Goal: Complete application form

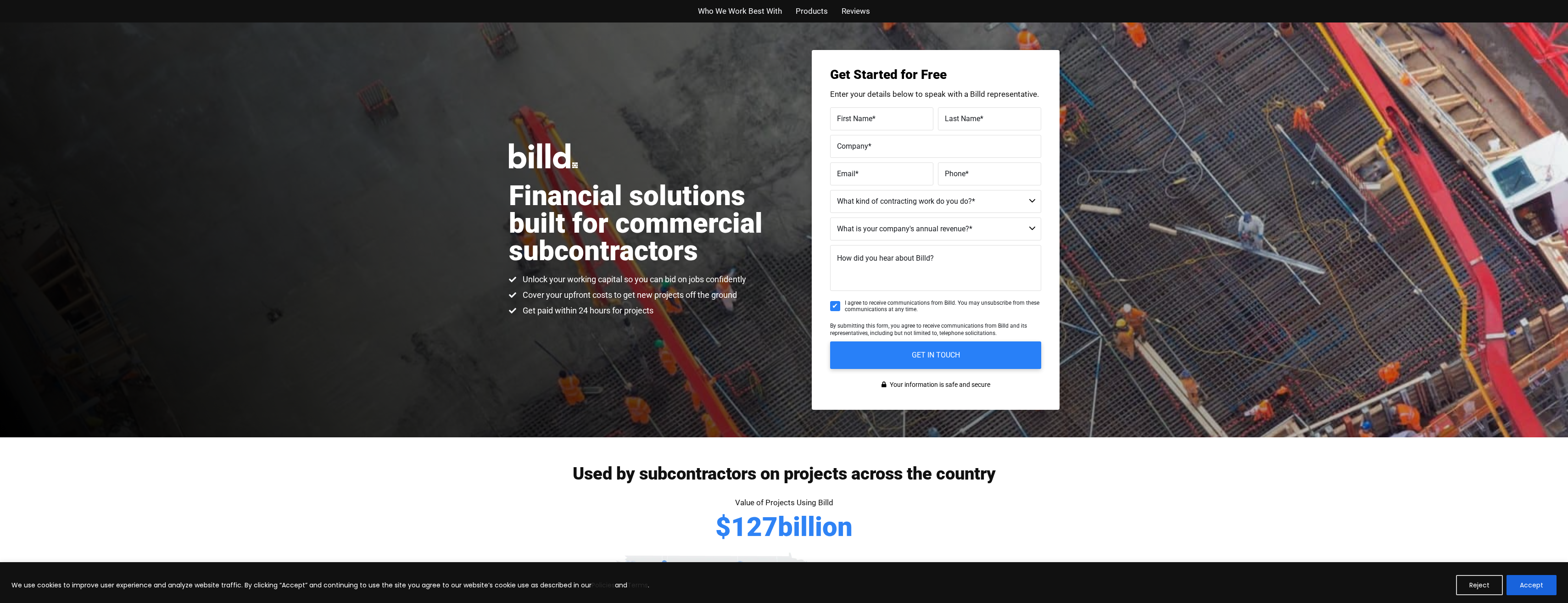
click at [875, 122] on span "*" at bounding box center [874, 118] width 3 height 9
click at [875, 122] on input "First Name *" at bounding box center [882, 119] width 103 height 23
type input "walter"
type input "Simpson"
type input "Mr.Rooter Plumbing Of West Charlotte"
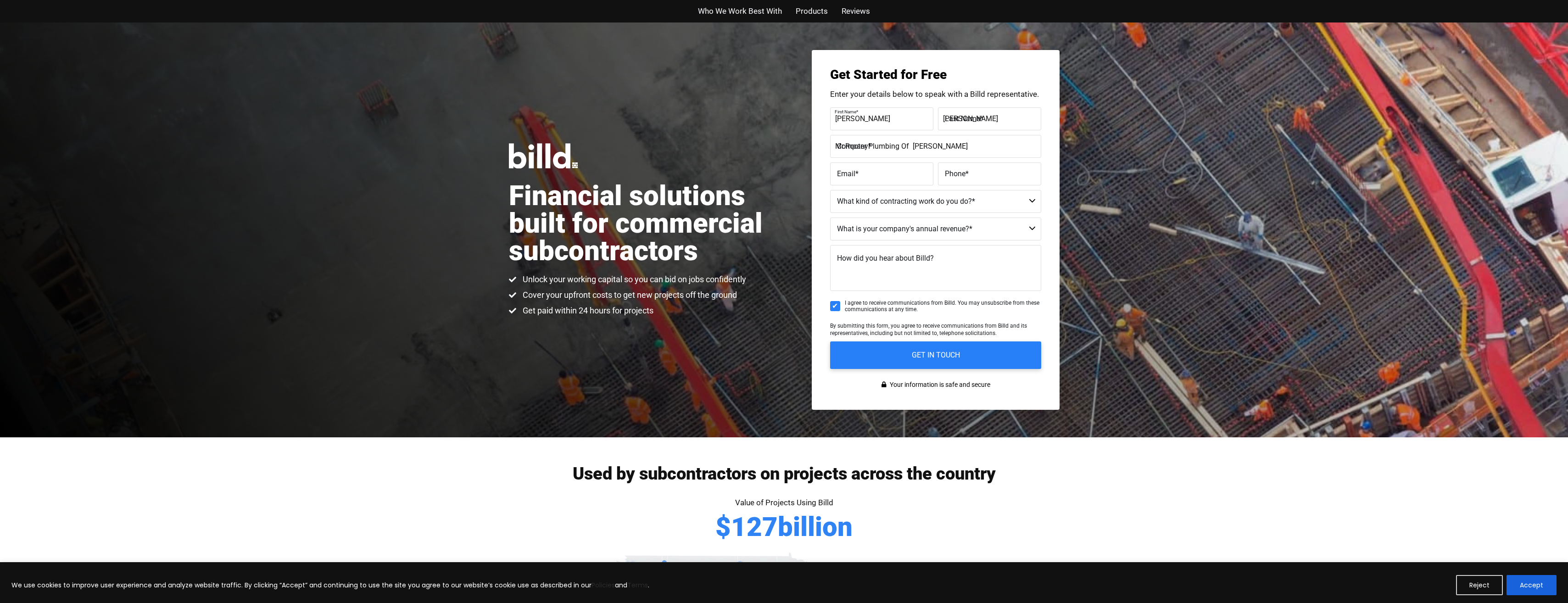
type input "wcharlotte.owner@mrrooter.com"
type input "(704) 526-7589"
click at [1028, 201] on select "Commercial Commercial and Residential Residential Not a Contractor" at bounding box center [935, 202] width 211 height 23
select select "Residential"
click at [830, 190] on select "Commercial Commercial and Residential Residential Not a Contractor" at bounding box center [935, 202] width 211 height 23
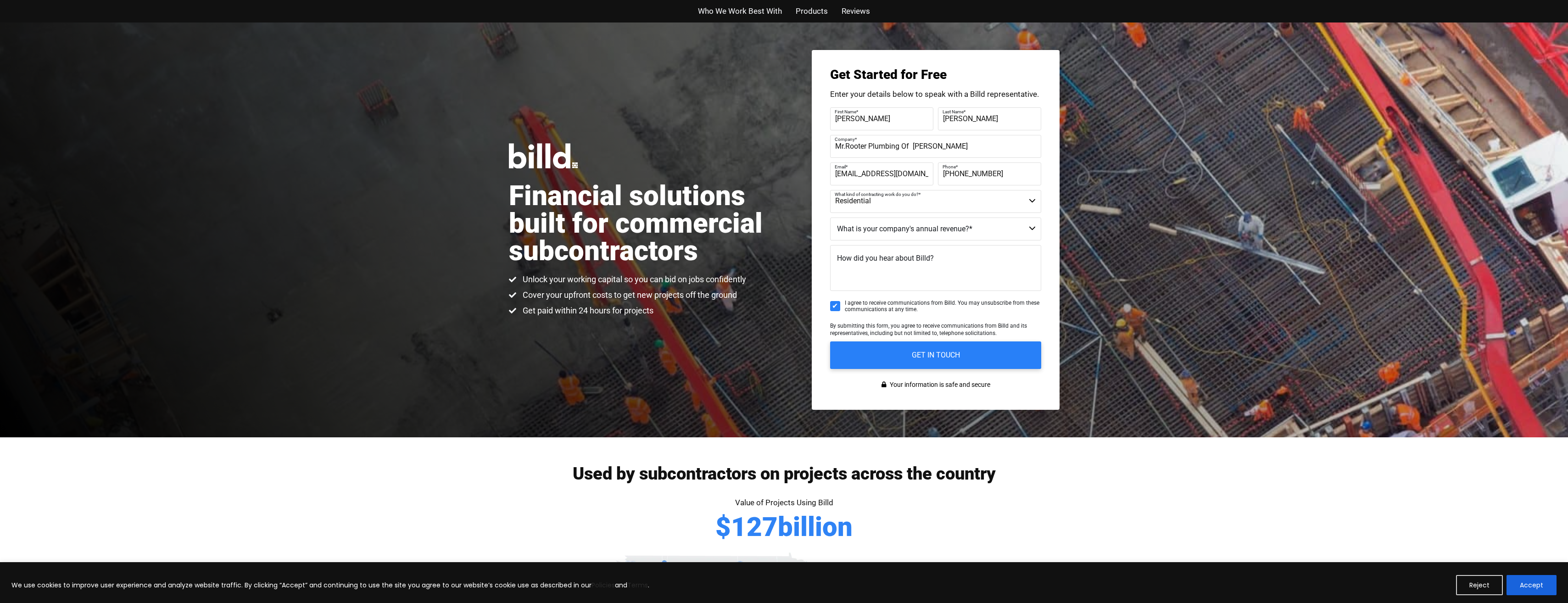
click at [1032, 228] on select "$40M + $25M - $40M $8M - $25M $4M - $8M $2M - $4M $1M - $2M Less than $1M" at bounding box center [935, 229] width 211 height 23
select select "Less than $1M"
click at [830, 218] on select "$40M + $25M - $40M $8M - $25M $4M - $8M $2M - $4M $1M - $2M Less than $1M" at bounding box center [935, 229] width 211 height 23
click at [937, 261] on textarea "How did you hear about Billd?" at bounding box center [935, 268] width 211 height 46
type textarea "website"
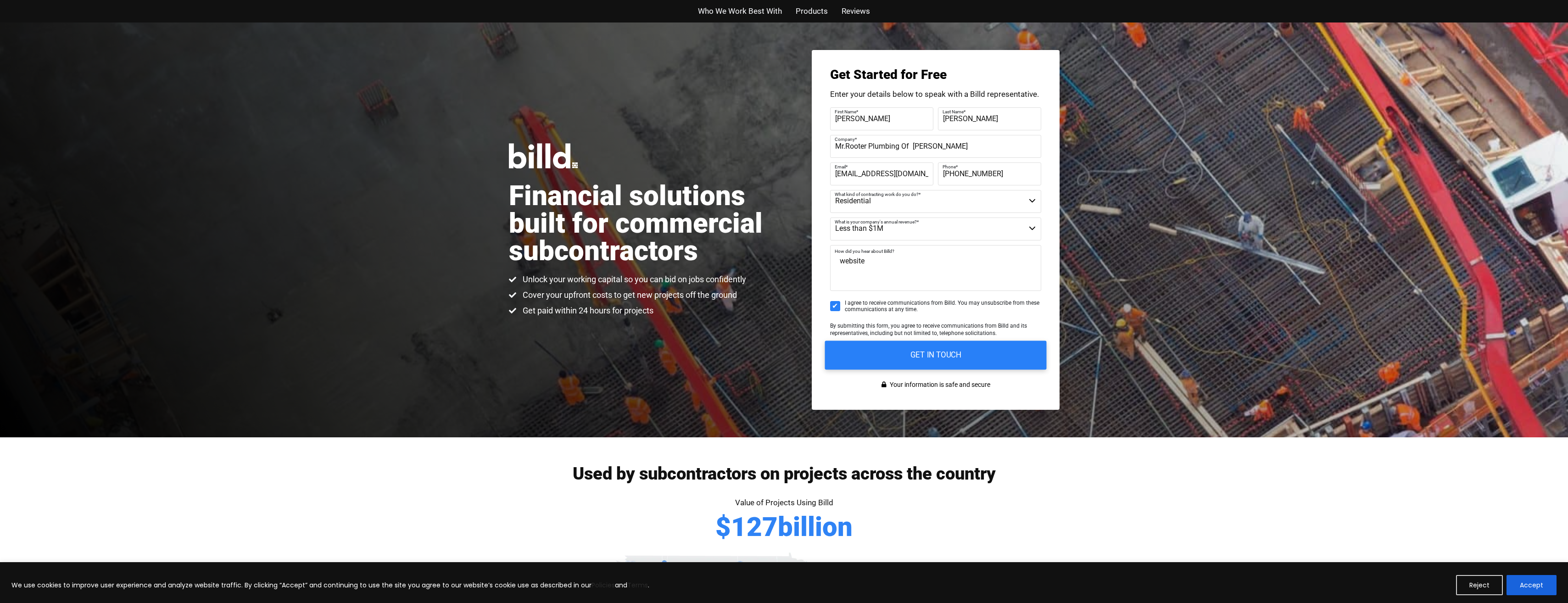
click at [938, 354] on input "GET IN TOUCH" at bounding box center [935, 355] width 222 height 29
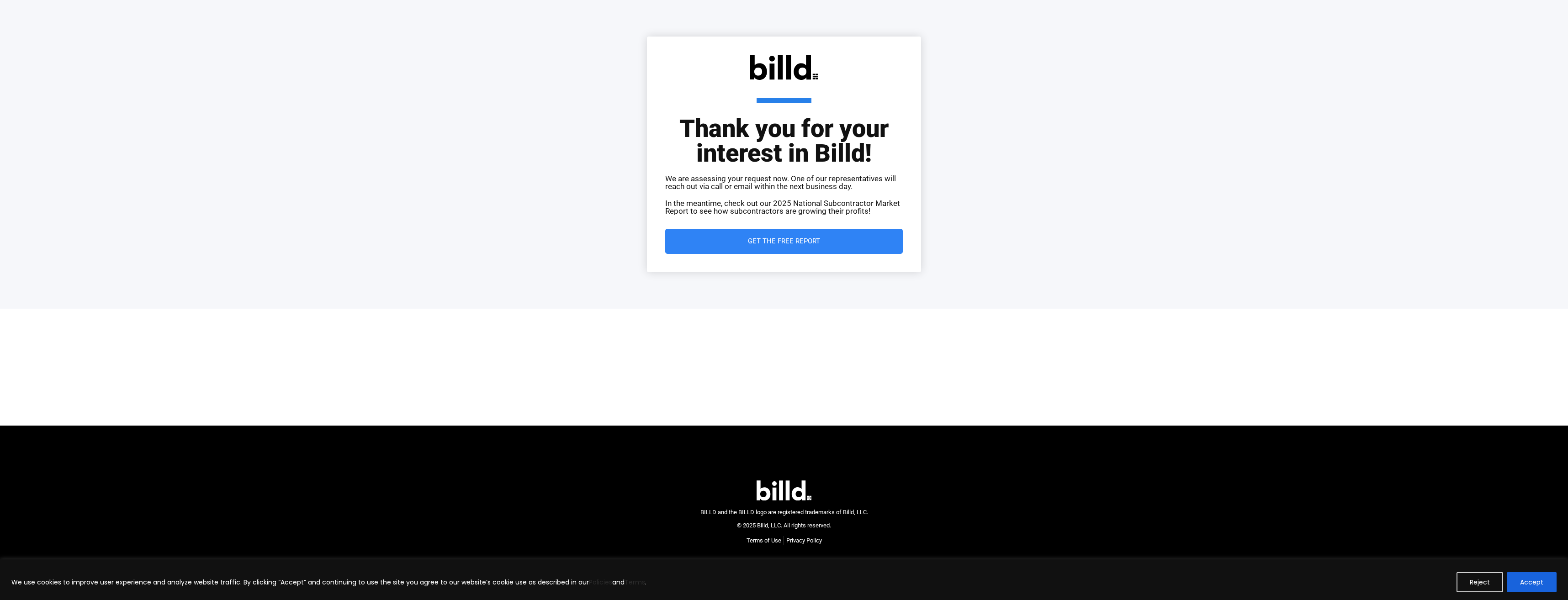
click at [841, 240] on span "Get the Free Report" at bounding box center [784, 241] width 201 height 7
